Goal: Transaction & Acquisition: Subscribe to service/newsletter

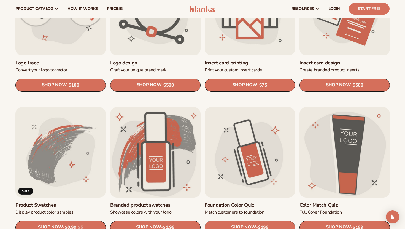
scroll to position [196, 0]
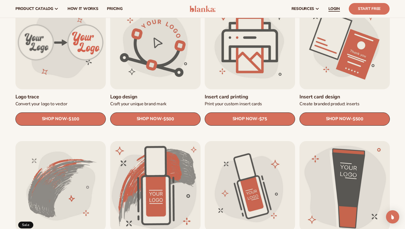
click at [334, 12] on link "LOGIN" at bounding box center [334, 9] width 20 height 18
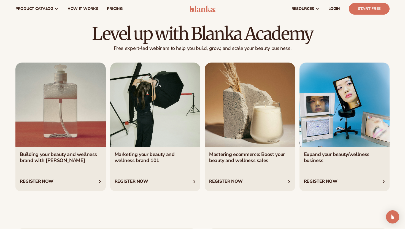
scroll to position [920, 0]
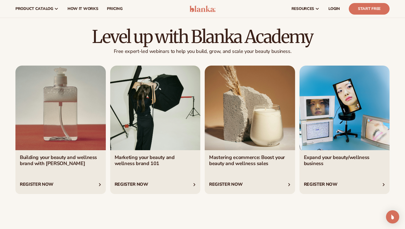
click at [251, 163] on link "3 / 4" at bounding box center [250, 130] width 90 height 128
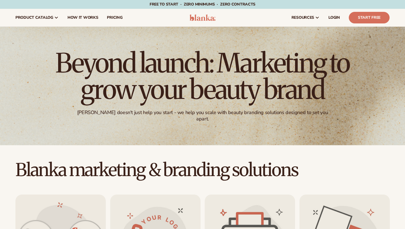
scroll to position [920, 0]
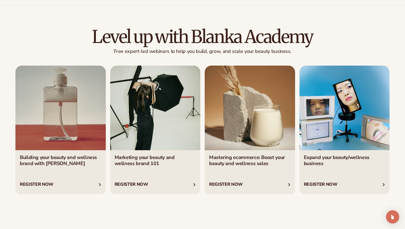
click at [143, 141] on link "2 / 4" at bounding box center [155, 130] width 90 height 128
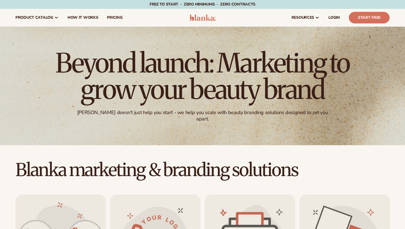
scroll to position [920, 0]
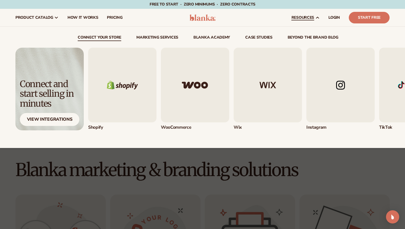
click at [205, 86] on img "2 / 5" at bounding box center [195, 85] width 68 height 75
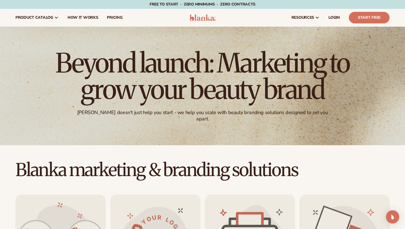
scroll to position [1, 0]
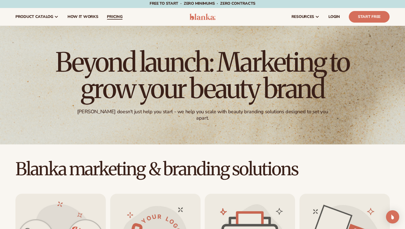
click at [109, 15] on span "pricing" at bounding box center [114, 17] width 15 height 4
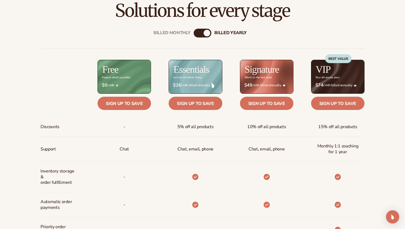
scroll to position [189, 0]
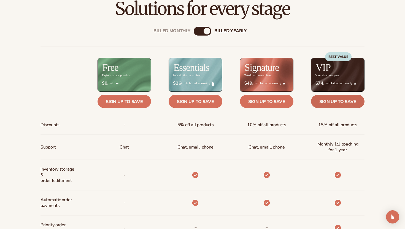
click at [340, 98] on link "Sign up to save" at bounding box center [337, 101] width 53 height 13
